Goal: Task Accomplishment & Management: Use online tool/utility

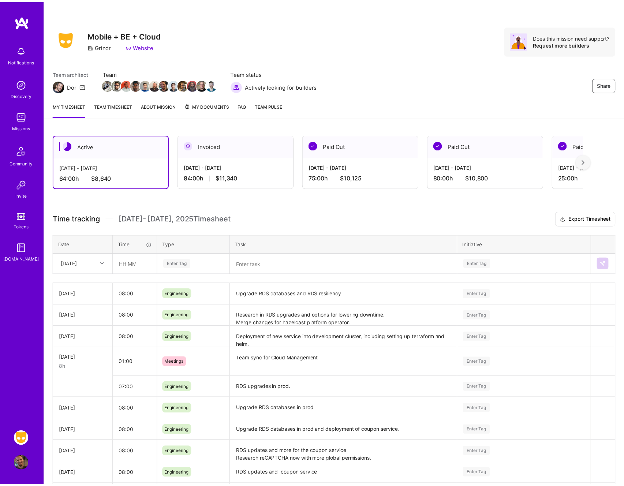
scroll to position [69, 0]
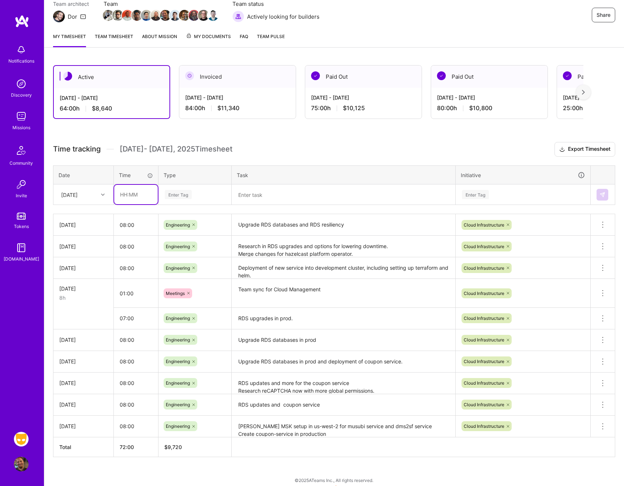
click at [148, 196] on input "text" at bounding box center [136, 194] width 44 height 19
type input "08:00"
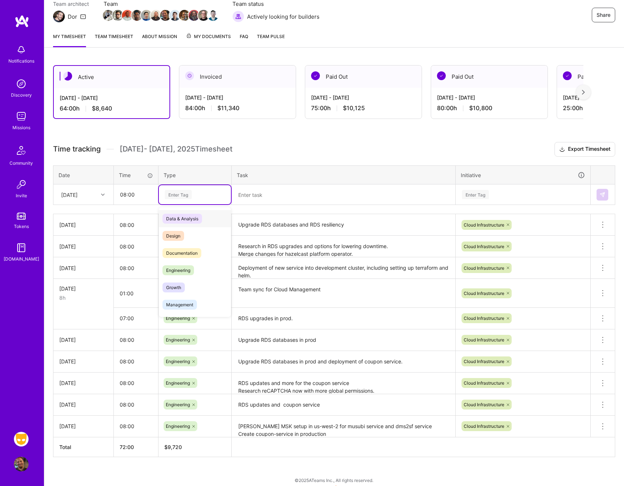
click at [185, 193] on div "Enter Tag" at bounding box center [178, 194] width 27 height 11
type input "eng"
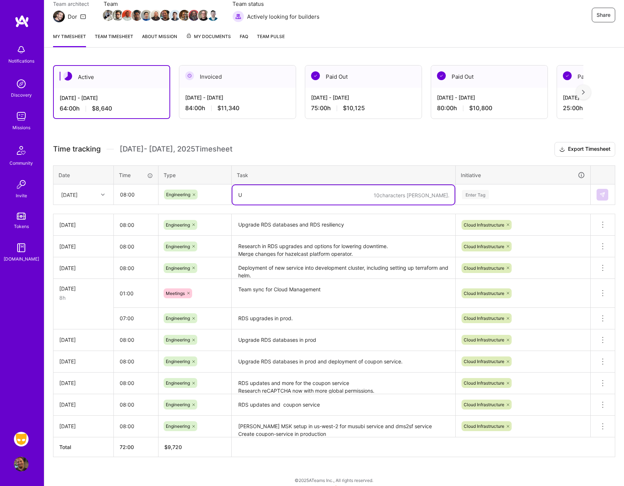
type textarea "Up"
type textarea "Preparation and research for safer RDS DB upgrades"
click at [494, 192] on div "Enter Tag" at bounding box center [523, 194] width 124 height 9
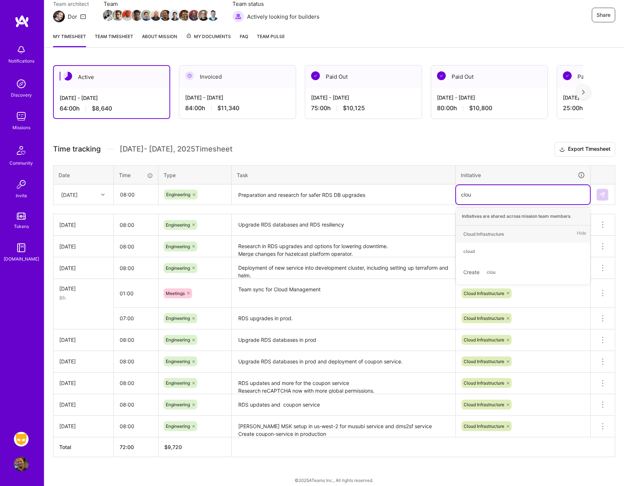
type input "cloud"
click at [486, 231] on div "Cloud Infrastructure" at bounding box center [483, 234] width 41 height 8
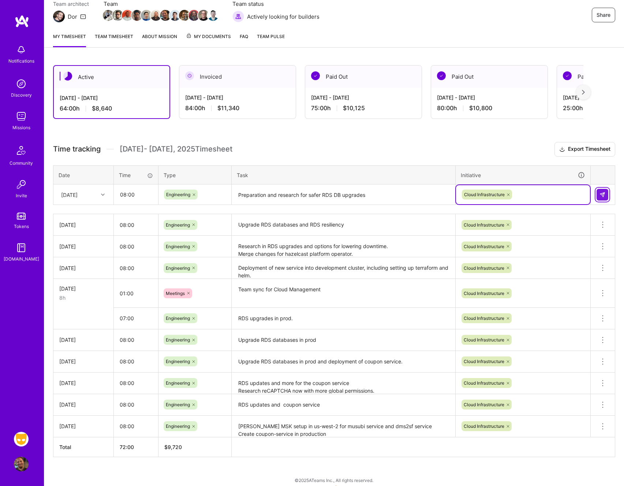
click at [604, 195] on img at bounding box center [602, 195] width 6 height 6
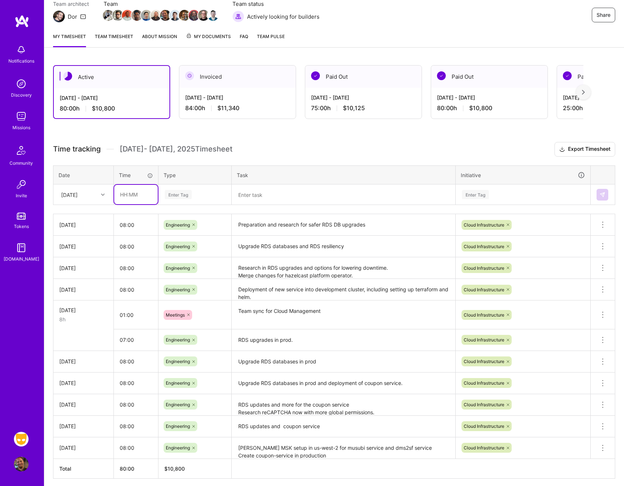
click at [135, 194] on input "text" at bounding box center [136, 194] width 44 height 19
type input "00:30"
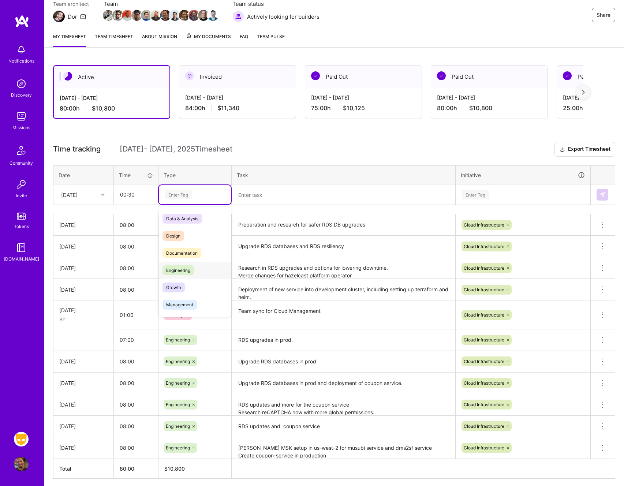
click at [192, 264] on div "Engineering" at bounding box center [195, 270] width 72 height 17
click at [192, 264] on div at bounding box center [193, 268] width 7 height 10
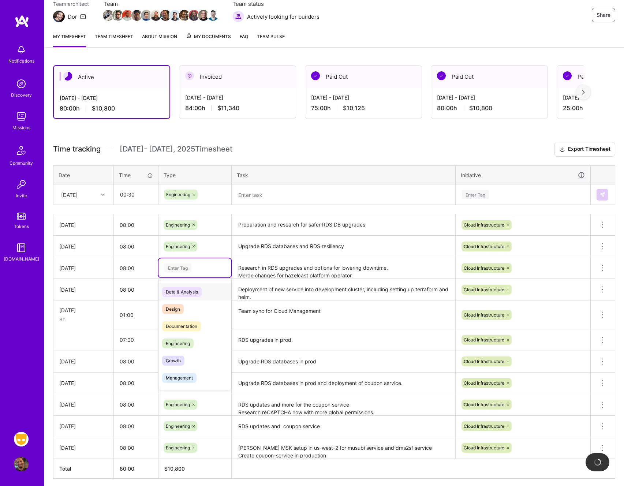
click at [195, 194] on icon at bounding box center [194, 194] width 4 height 4
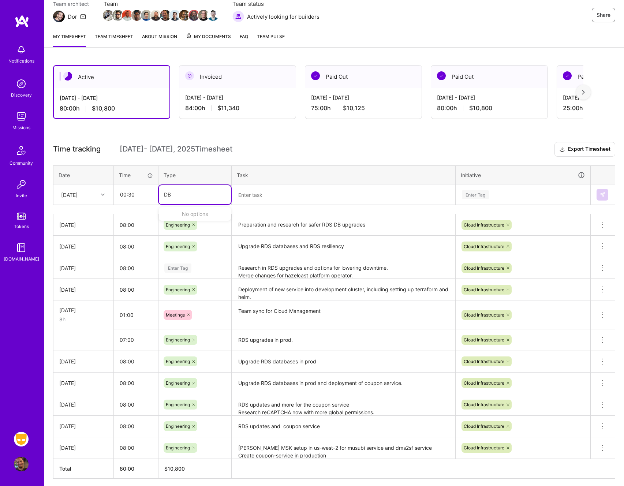
type input "D"
type input "e"
type input "mee"
click at [178, 222] on span "Meetings" at bounding box center [175, 219] width 26 height 10
click at [279, 191] on textarea at bounding box center [343, 194] width 222 height 19
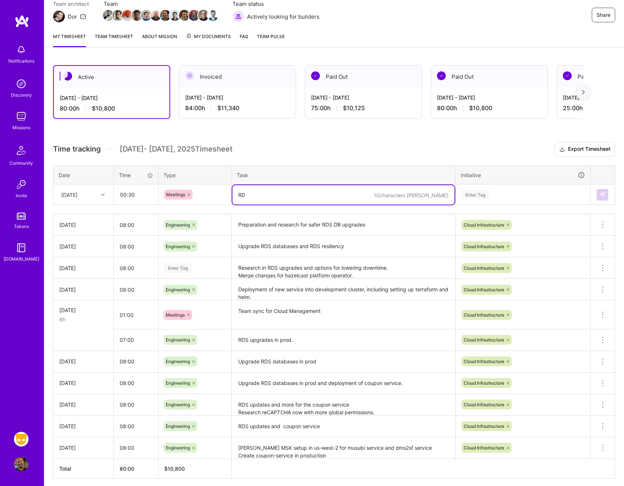
type textarea "R"
type textarea "d"
type textarea "DR planning discussions"
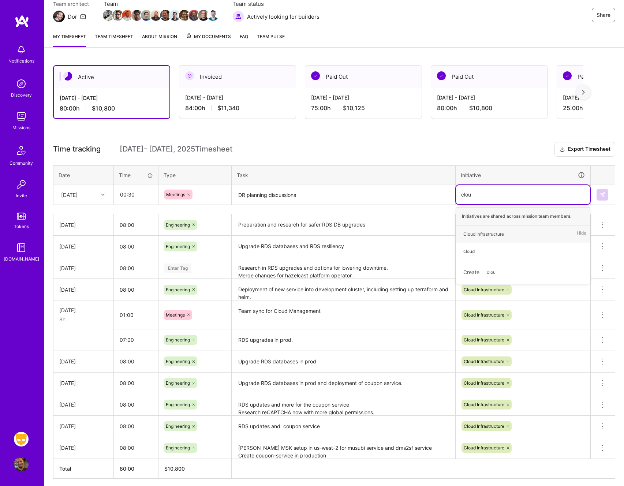
type input "cloud"
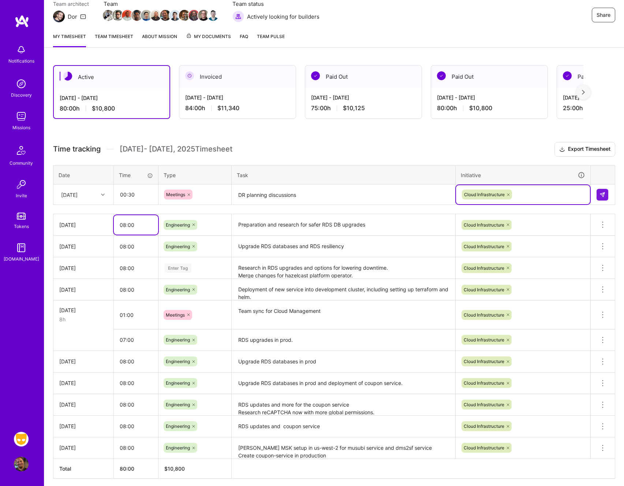
click at [138, 228] on input "08:00" at bounding box center [136, 224] width 44 height 19
click at [124, 224] on input "08:00" at bounding box center [136, 224] width 44 height 19
type input "07:30"
click at [600, 196] on img at bounding box center [602, 195] width 6 height 6
